Goal: Information Seeking & Learning: Learn about a topic

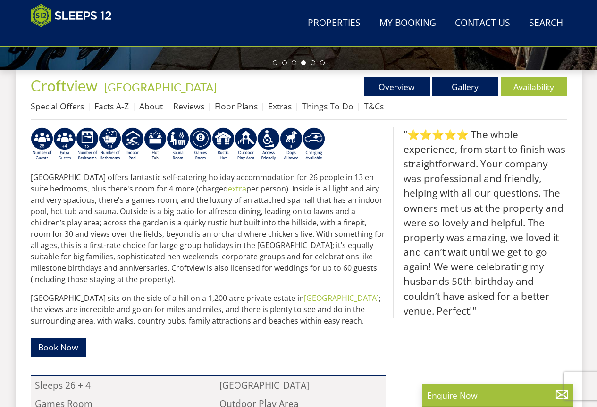
scroll to position [332, 0]
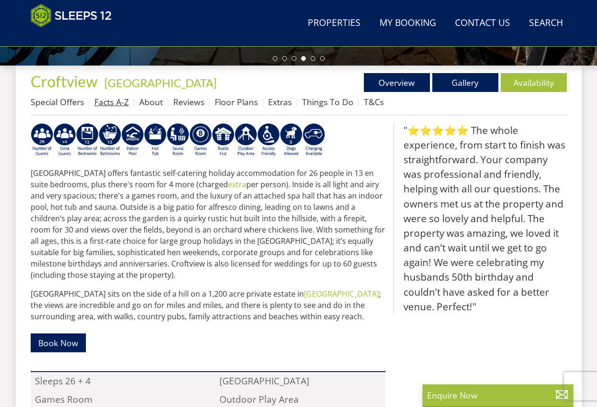
click at [124, 97] on link "Facts A-Z" at bounding box center [111, 101] width 34 height 11
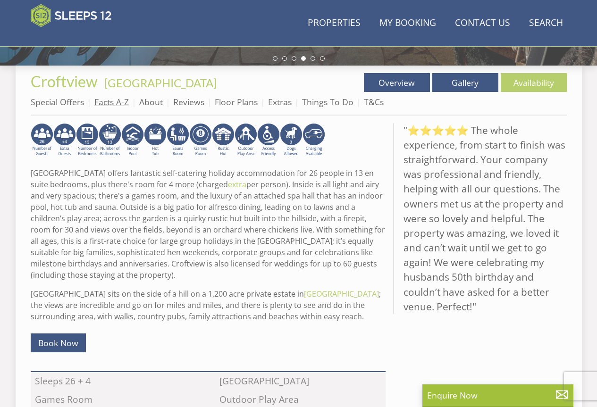
click at [125, 100] on link "Facts A-Z" at bounding box center [111, 101] width 34 height 11
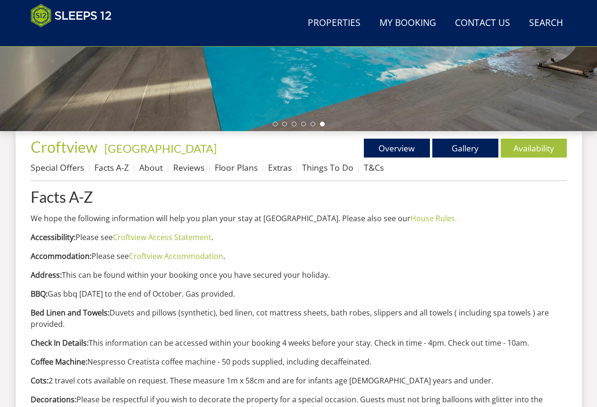
scroll to position [273, 0]
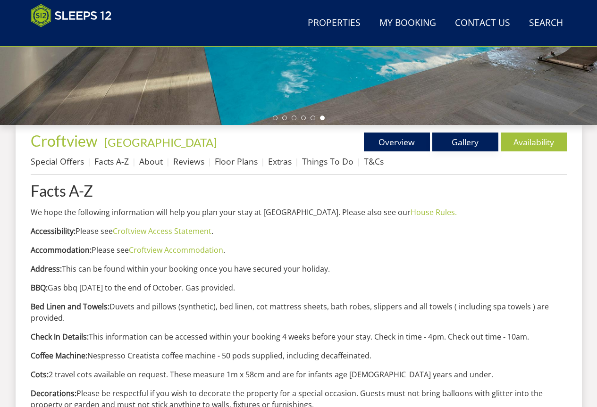
click at [437, 138] on link "Gallery" at bounding box center [465, 142] width 66 height 19
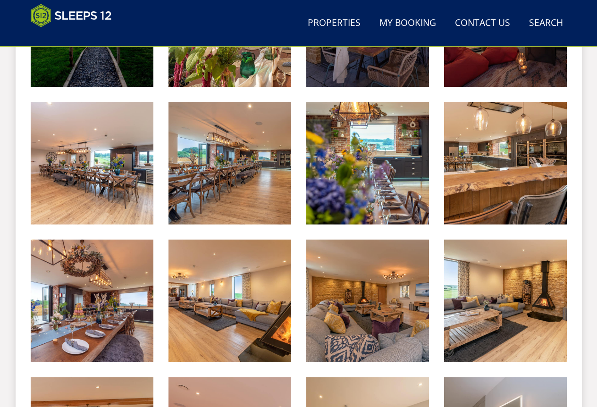
scroll to position [1302, 0]
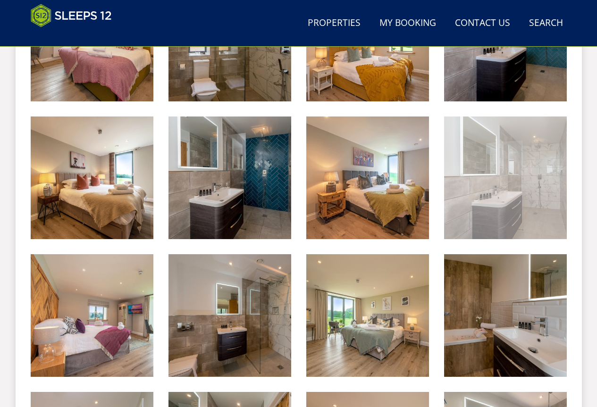
click at [553, 205] on img at bounding box center [505, 177] width 123 height 123
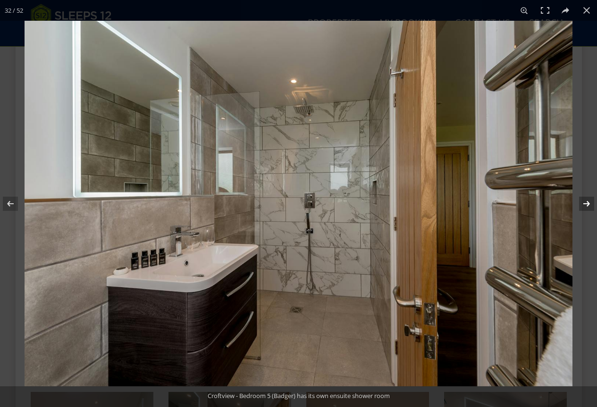
click at [589, 201] on button at bounding box center [580, 203] width 33 height 47
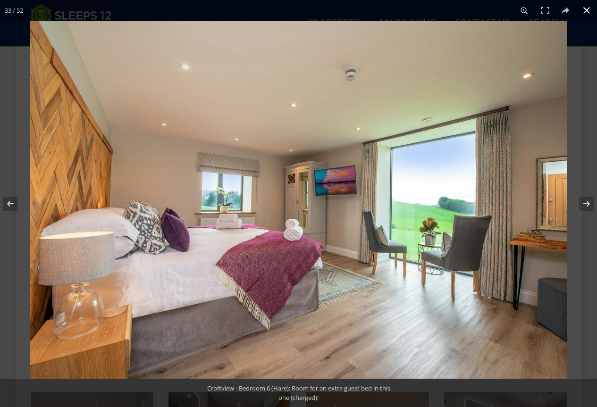
click at [590, 9] on button at bounding box center [586, 10] width 21 height 21
